Goal: Navigation & Orientation: Go to known website

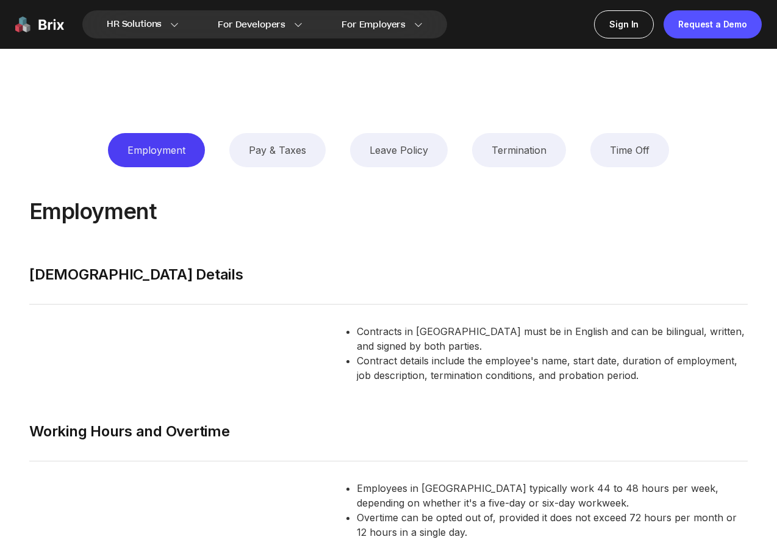
scroll to position [1396, 0]
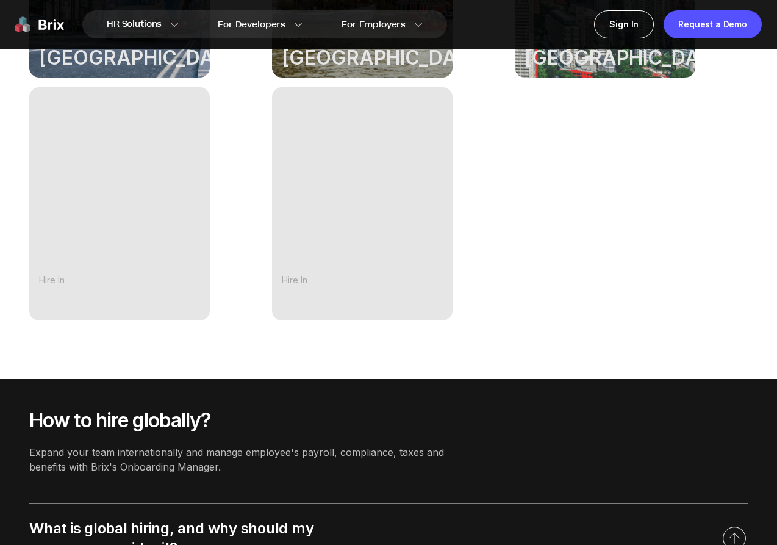
scroll to position [1083, 0]
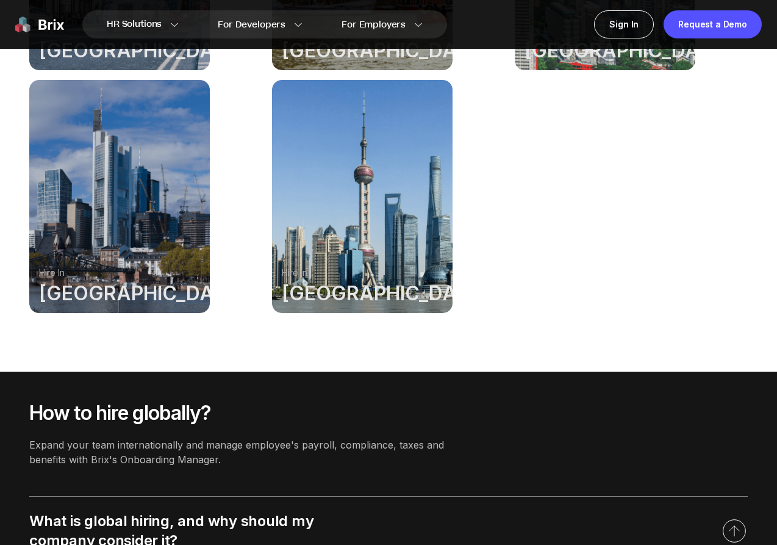
click at [308, 231] on div at bounding box center [362, 196] width 181 height 233
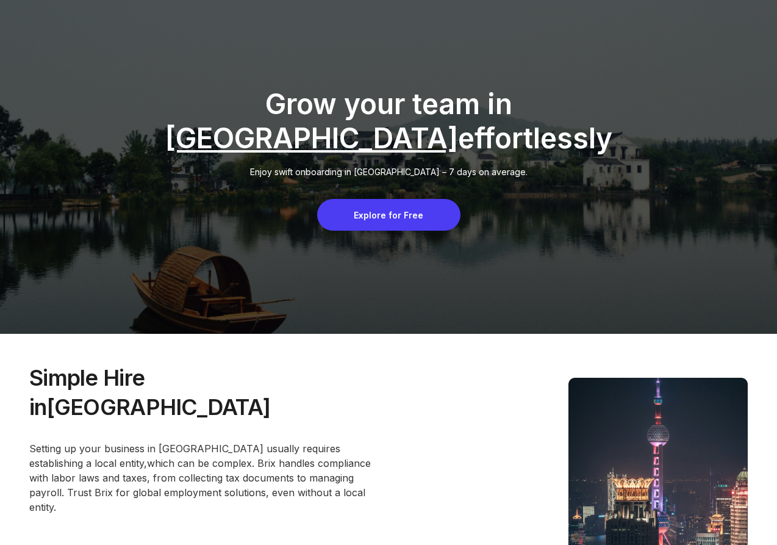
click at [365, 220] on div "Explore for Free" at bounding box center [388, 215] width 143 height 32
